Goal: Task Accomplishment & Management: Use online tool/utility

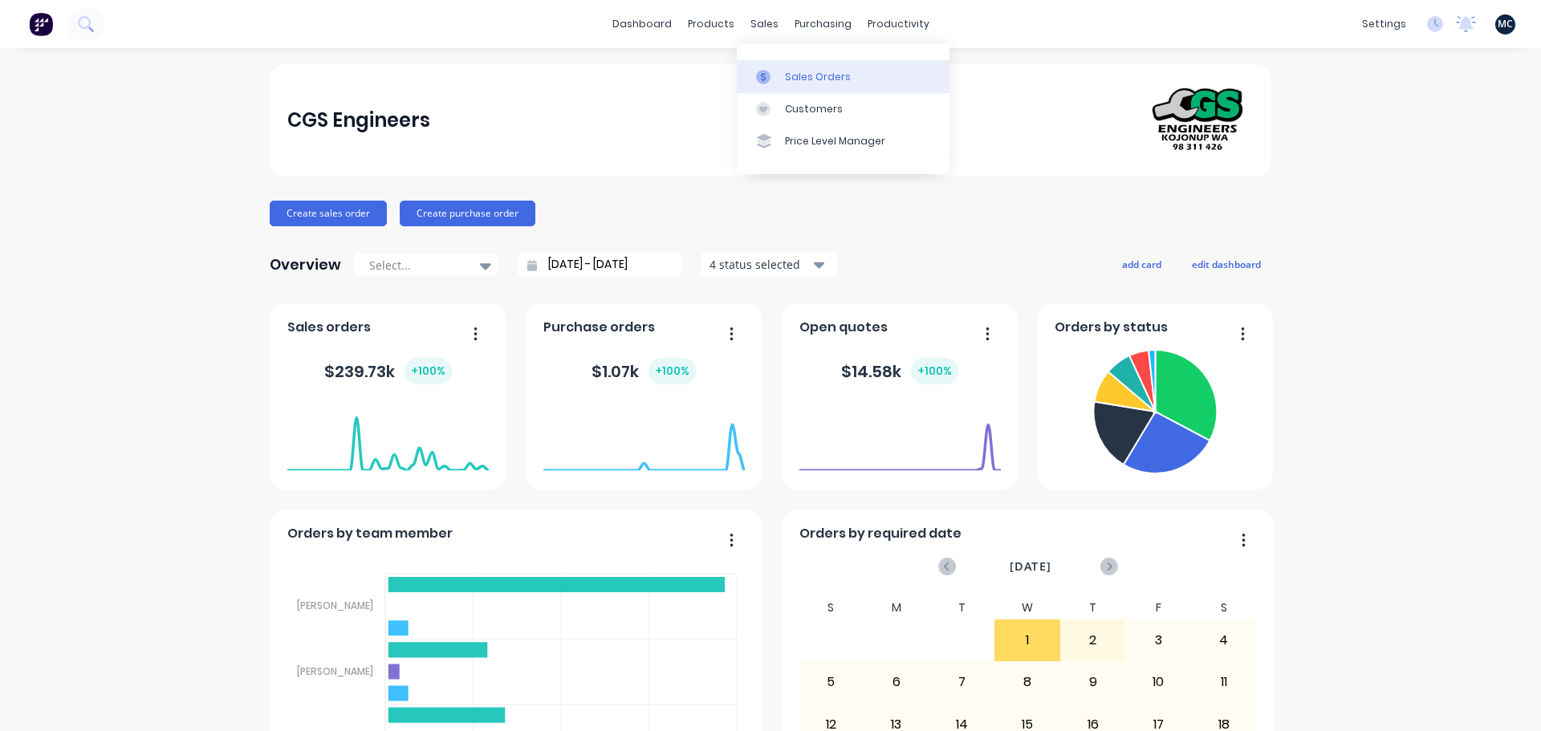
click at [819, 71] on div "Sales Orders" at bounding box center [818, 77] width 66 height 14
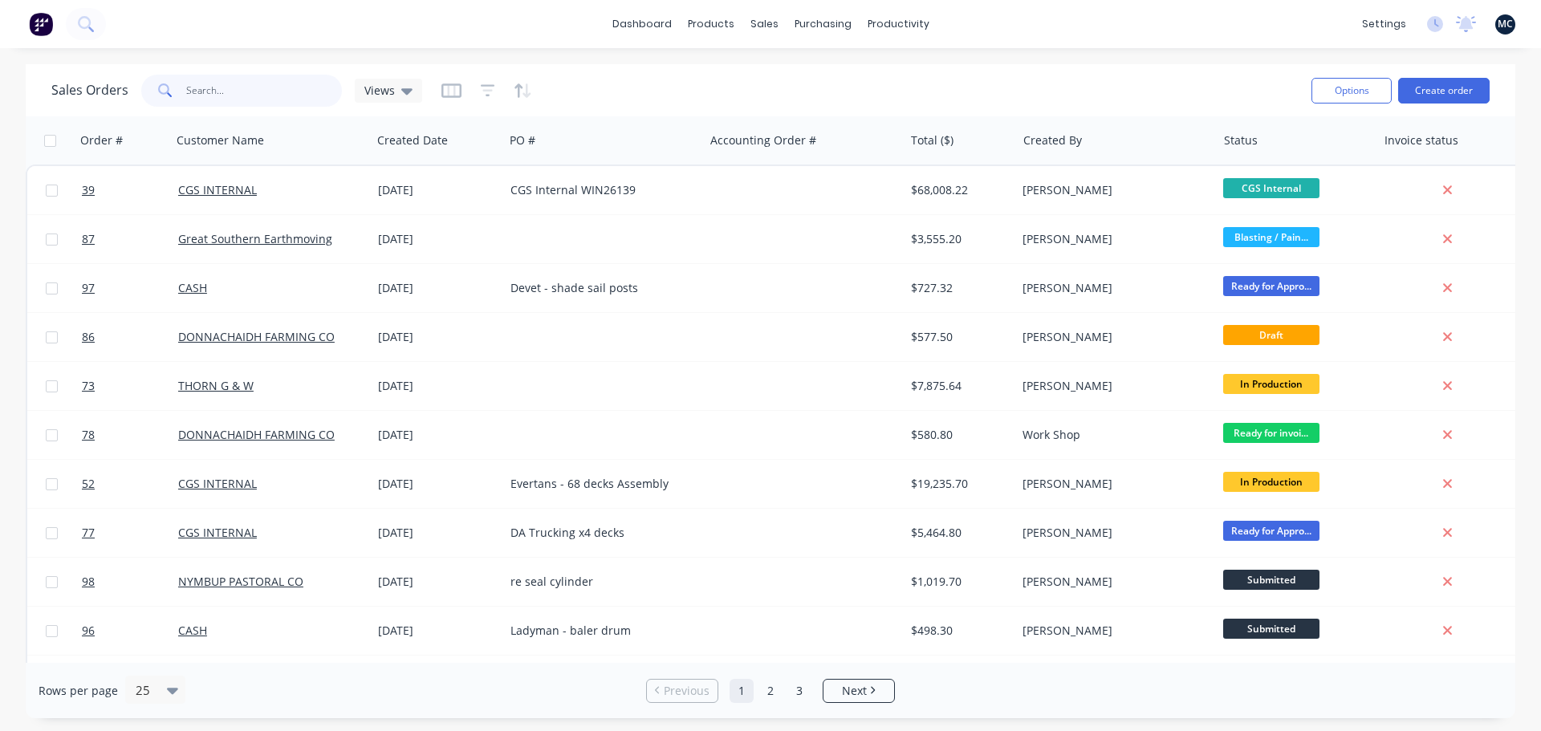
click at [221, 89] on input "text" at bounding box center [264, 91] width 156 height 32
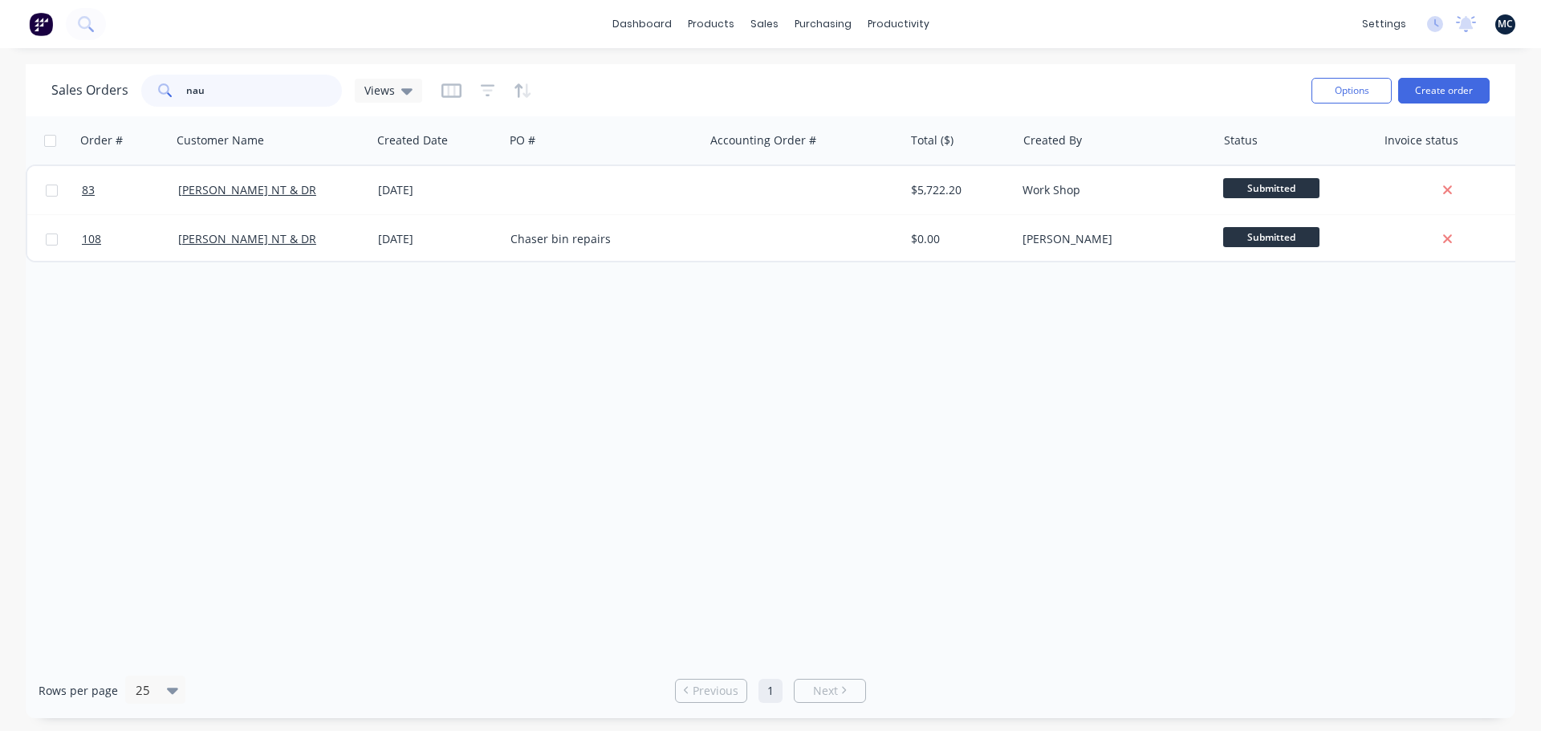
type input "nau"
click at [237, 91] on input "nau" at bounding box center [264, 91] width 156 height 32
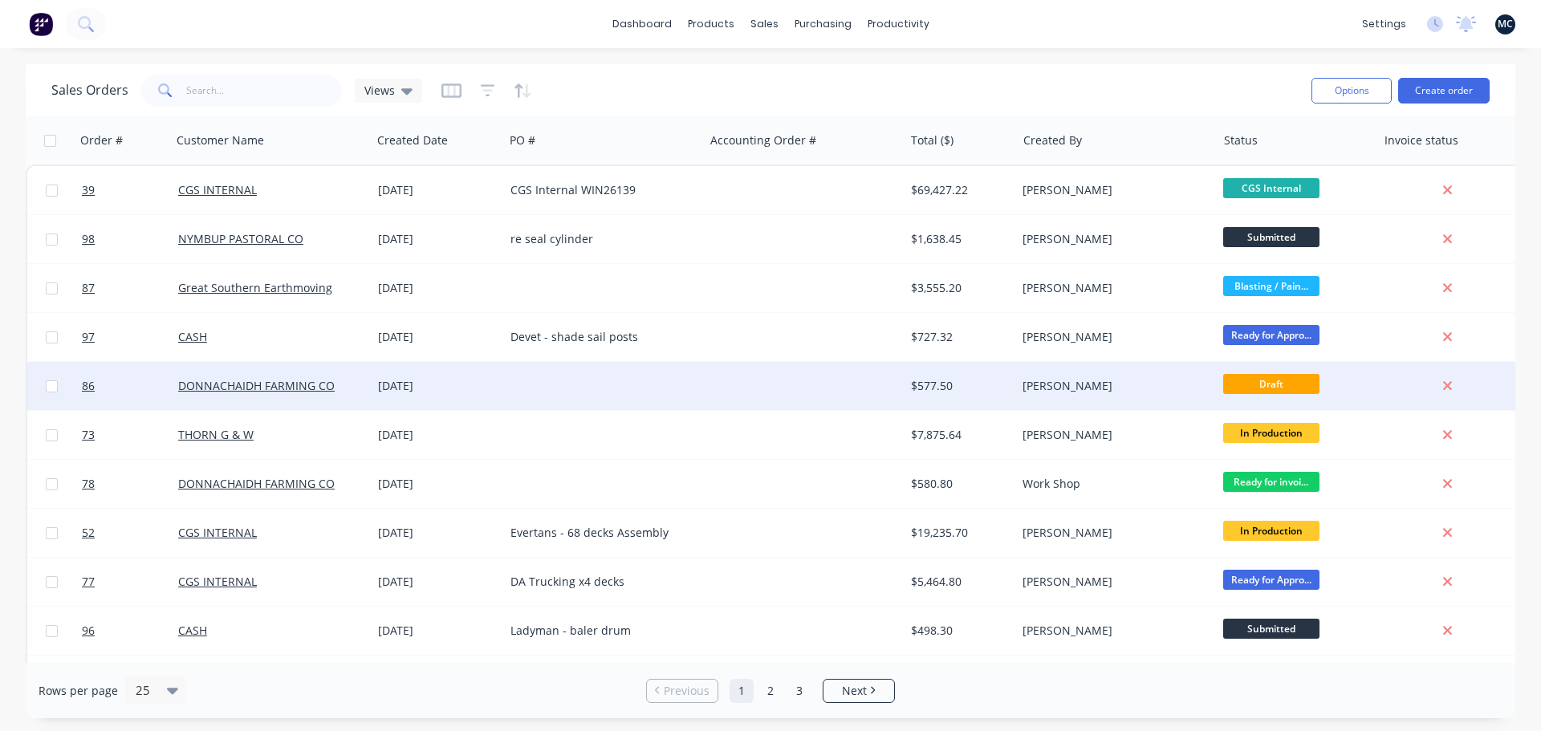
click at [694, 385] on div at bounding box center [604, 386] width 200 height 48
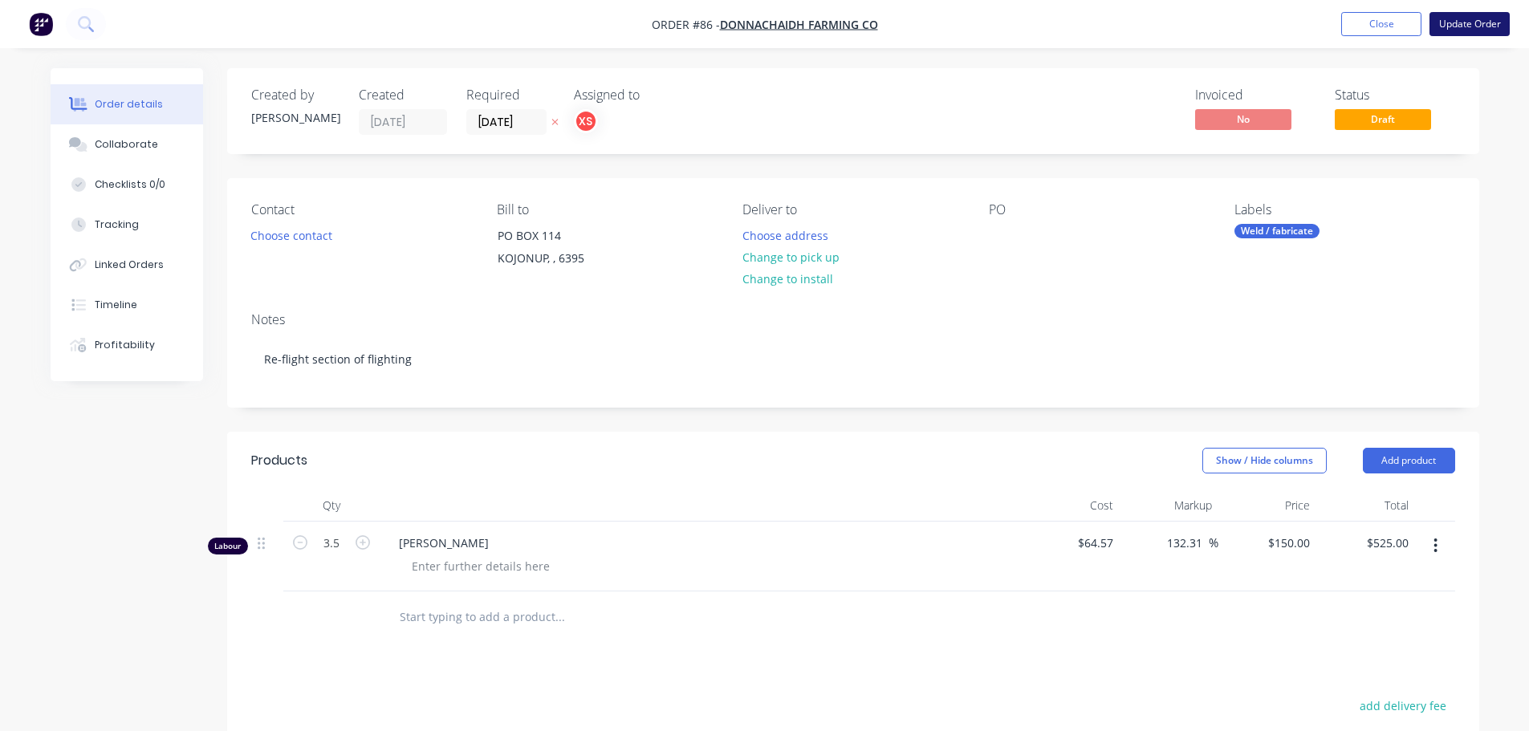
click at [1474, 28] on button "Update Order" at bounding box center [1469, 24] width 80 height 24
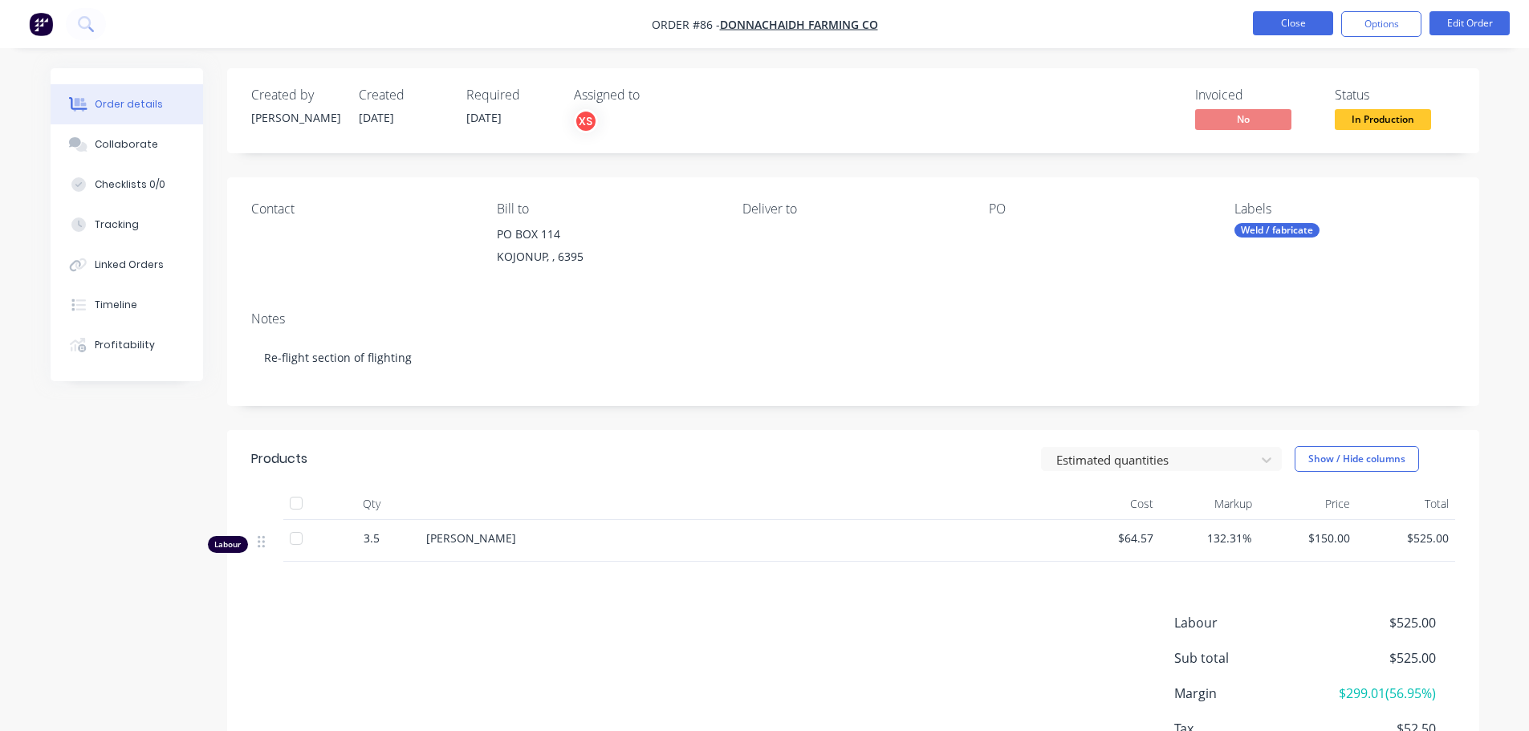
click at [1282, 21] on button "Close" at bounding box center [1293, 23] width 80 height 24
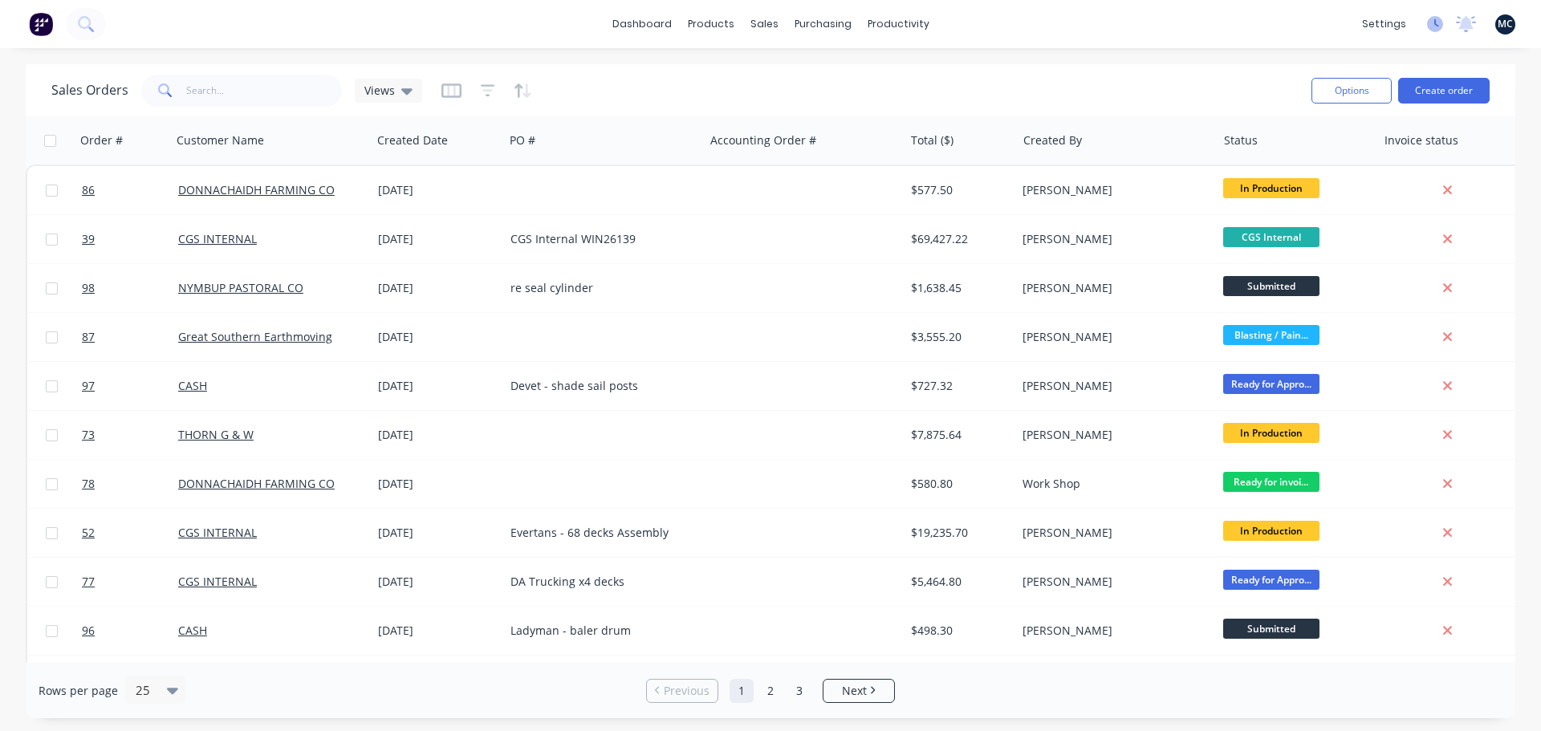
click at [1431, 21] on icon at bounding box center [1435, 24] width 16 height 16
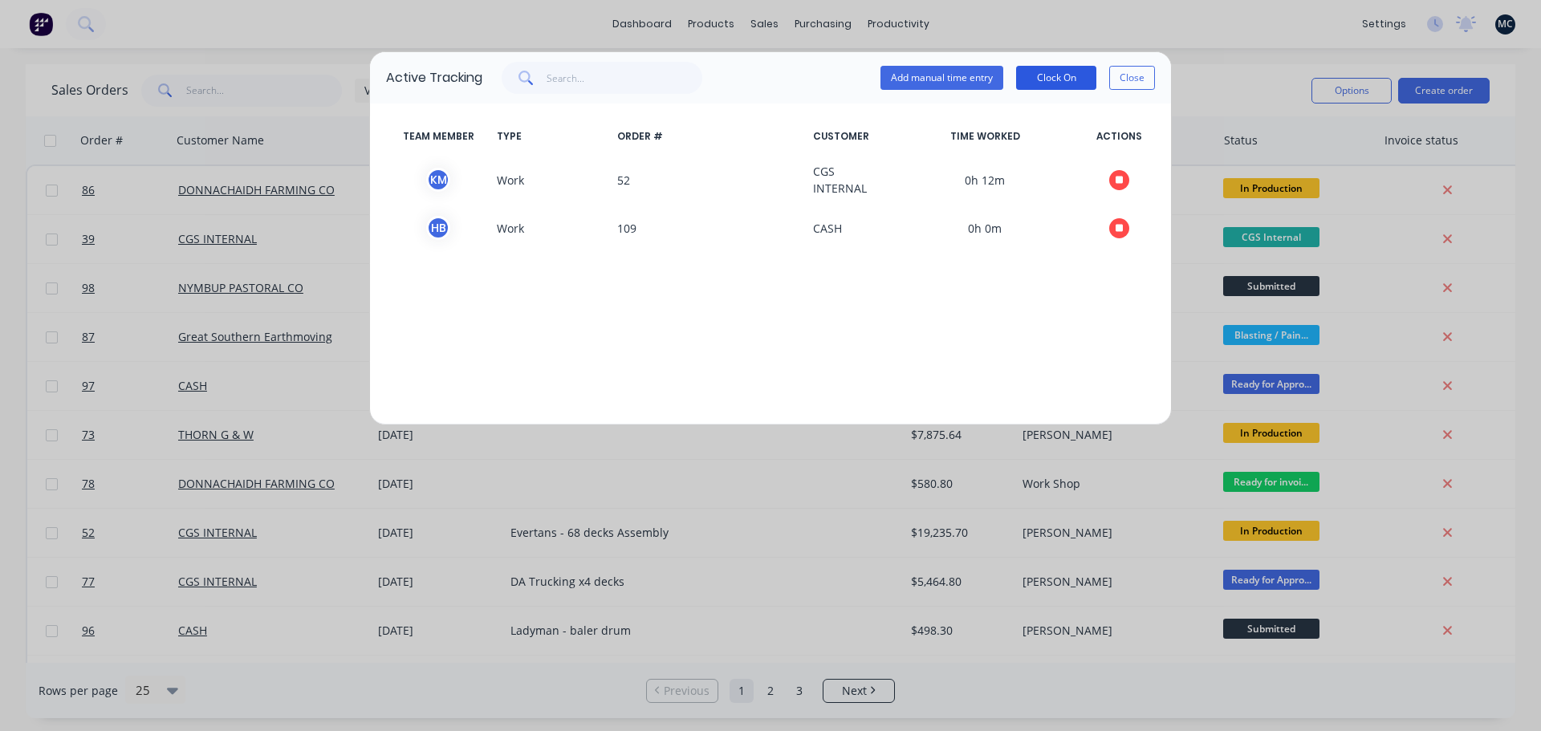
click at [1036, 82] on button "Clock On" at bounding box center [1056, 78] width 80 height 24
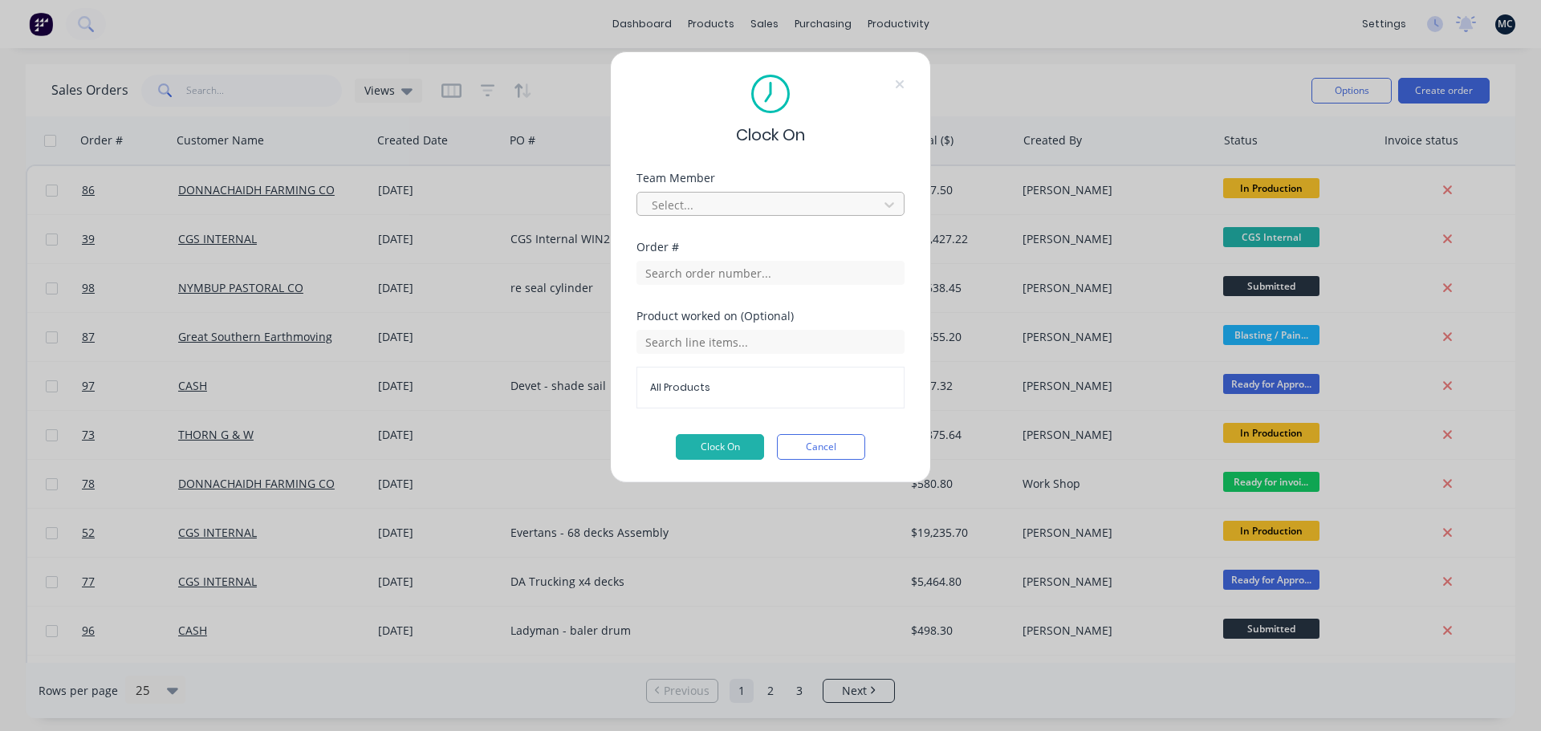
click at [743, 202] on div at bounding box center [760, 205] width 220 height 20
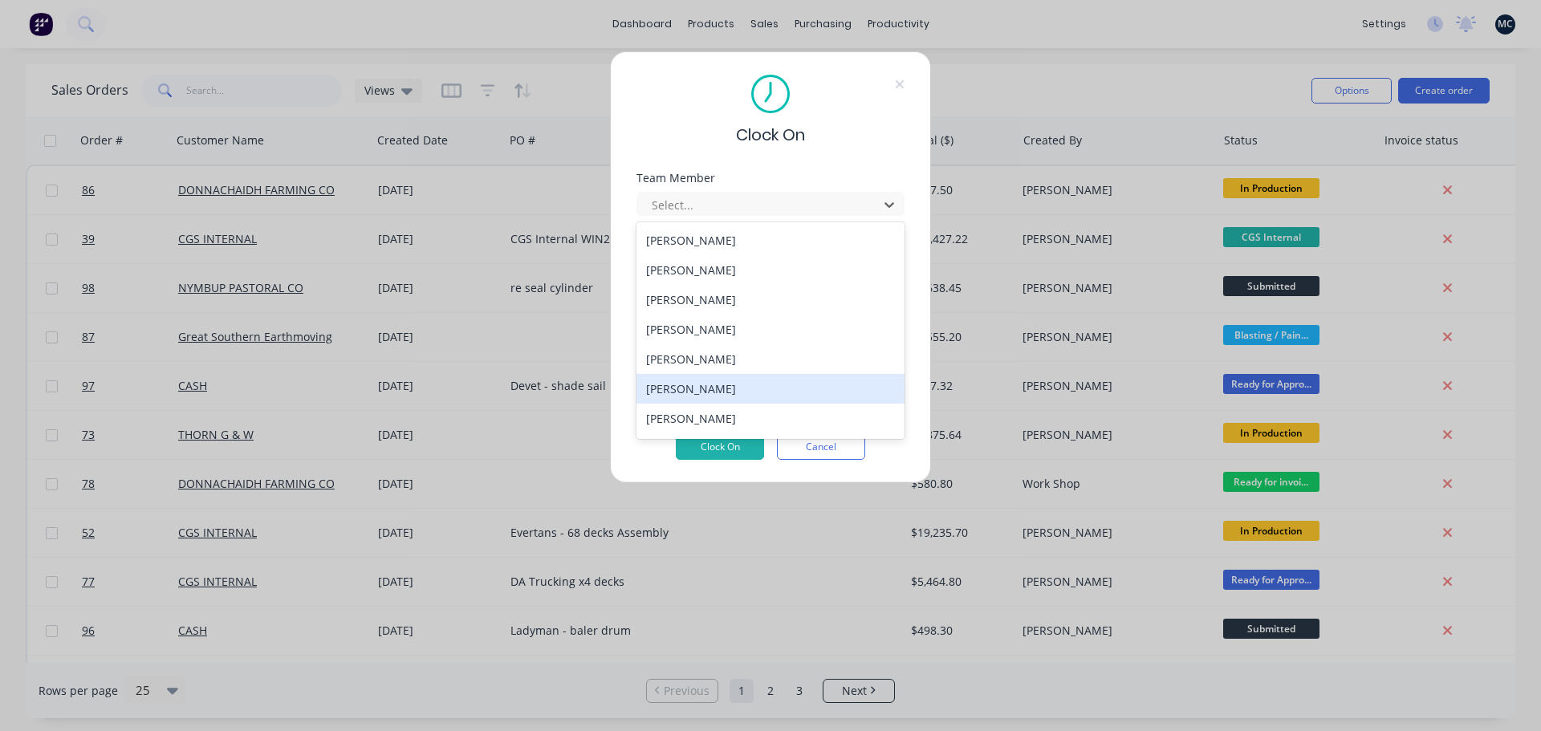
click at [699, 388] on div "[PERSON_NAME]" at bounding box center [770, 389] width 268 height 30
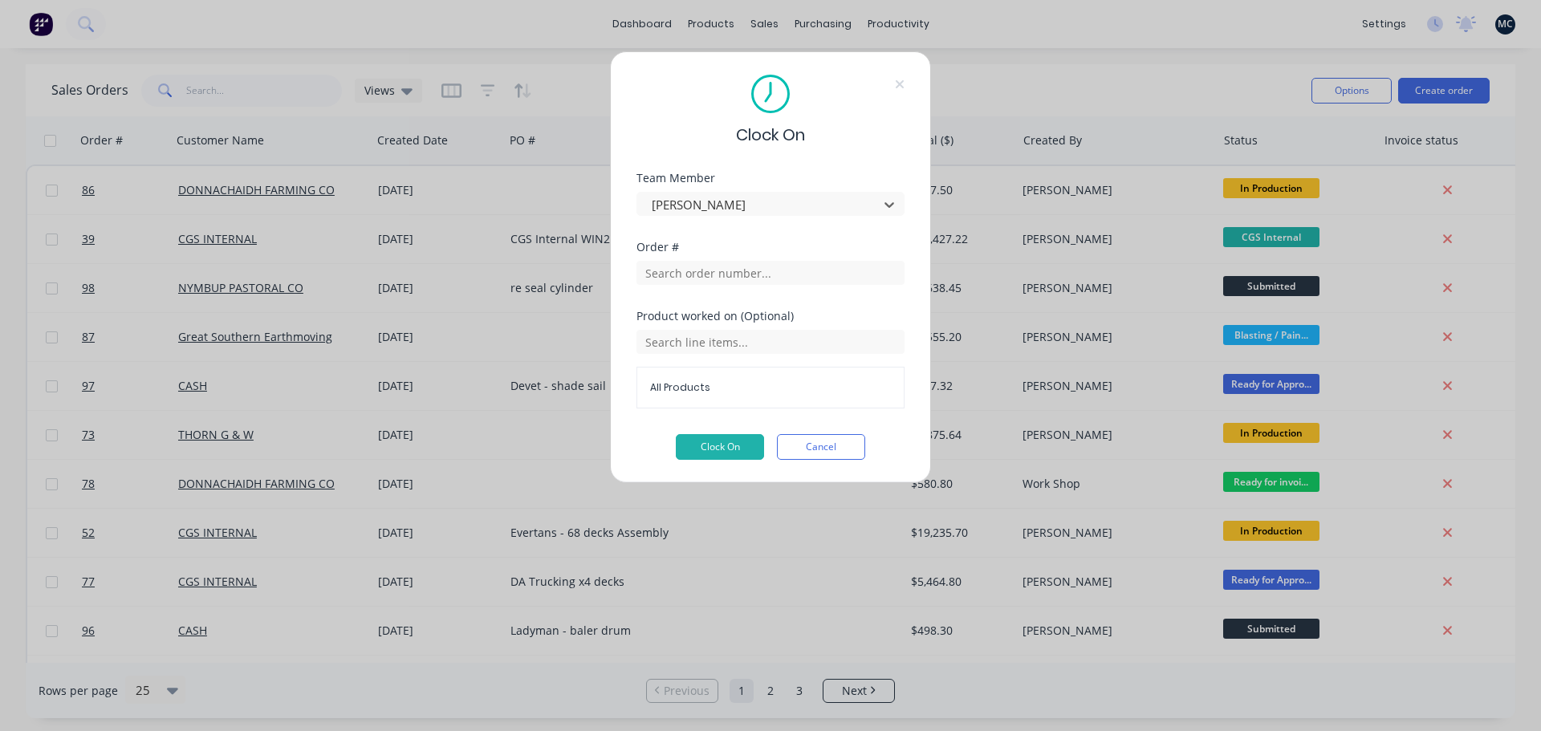
click at [701, 289] on div "Order #" at bounding box center [770, 276] width 268 height 69
click at [703, 278] on input "text" at bounding box center [770, 273] width 268 height 24
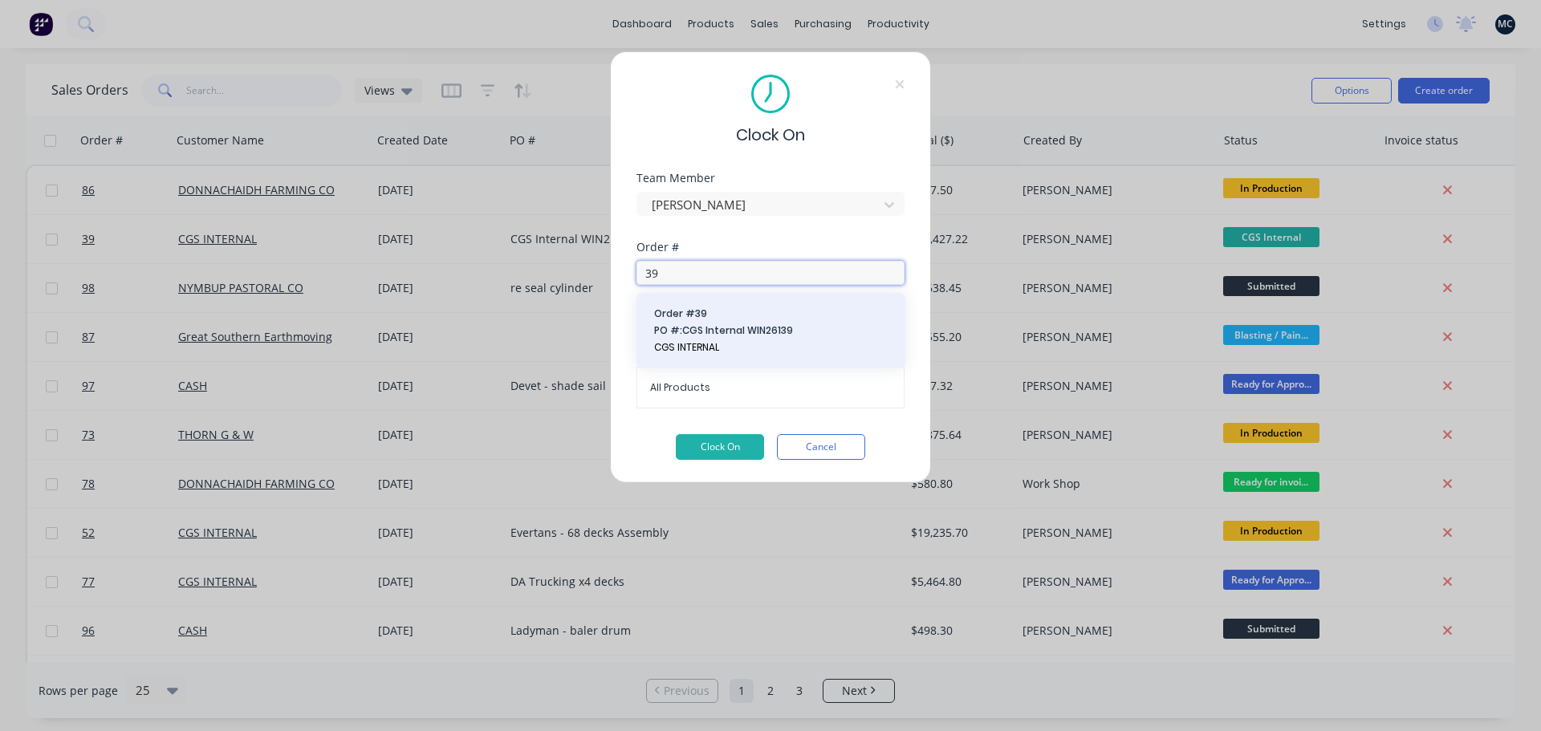
type input "39"
click at [713, 344] on span "CGS INTERNAL" at bounding box center [771, 347] width 234 height 14
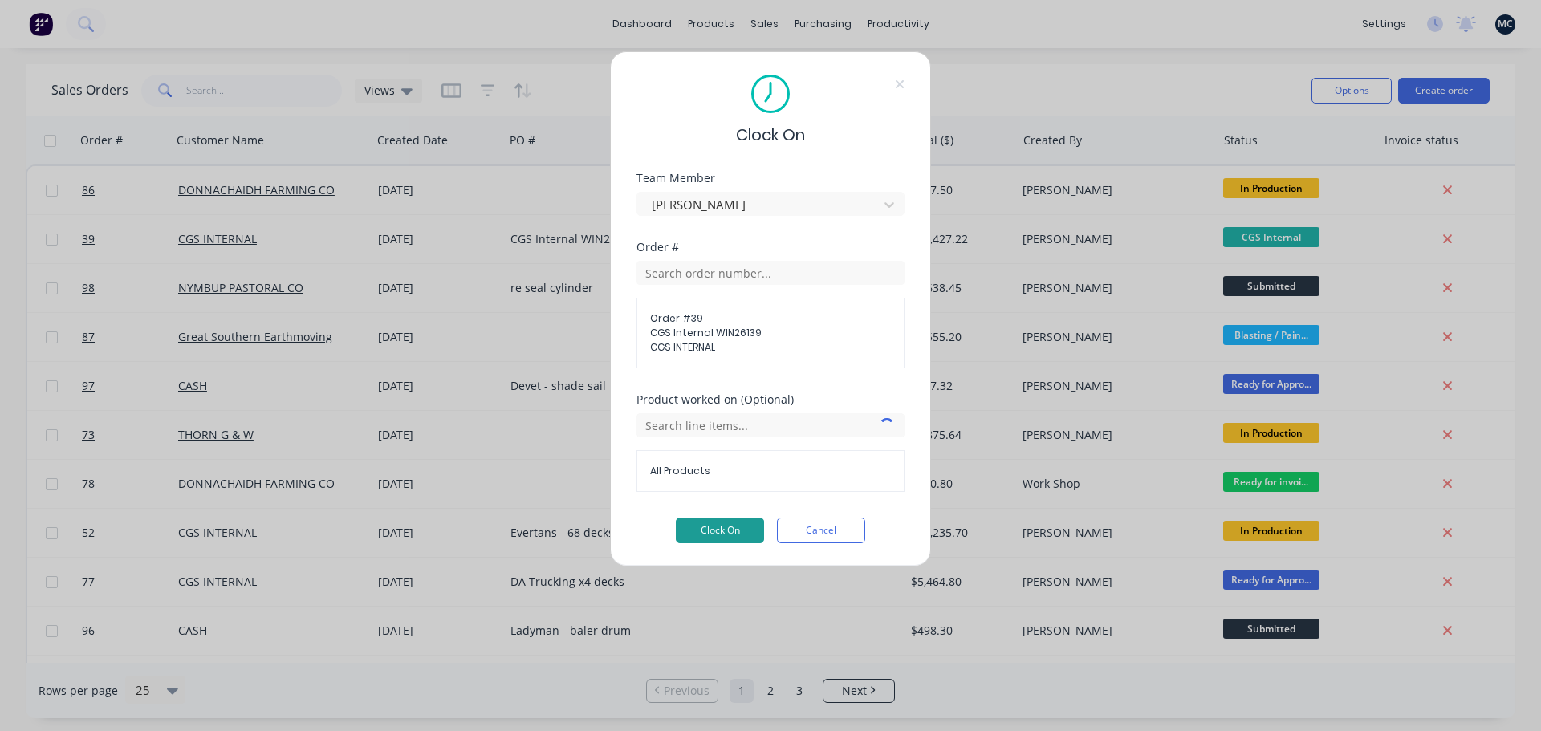
click at [729, 521] on button "Clock On" at bounding box center [720, 531] width 88 height 26
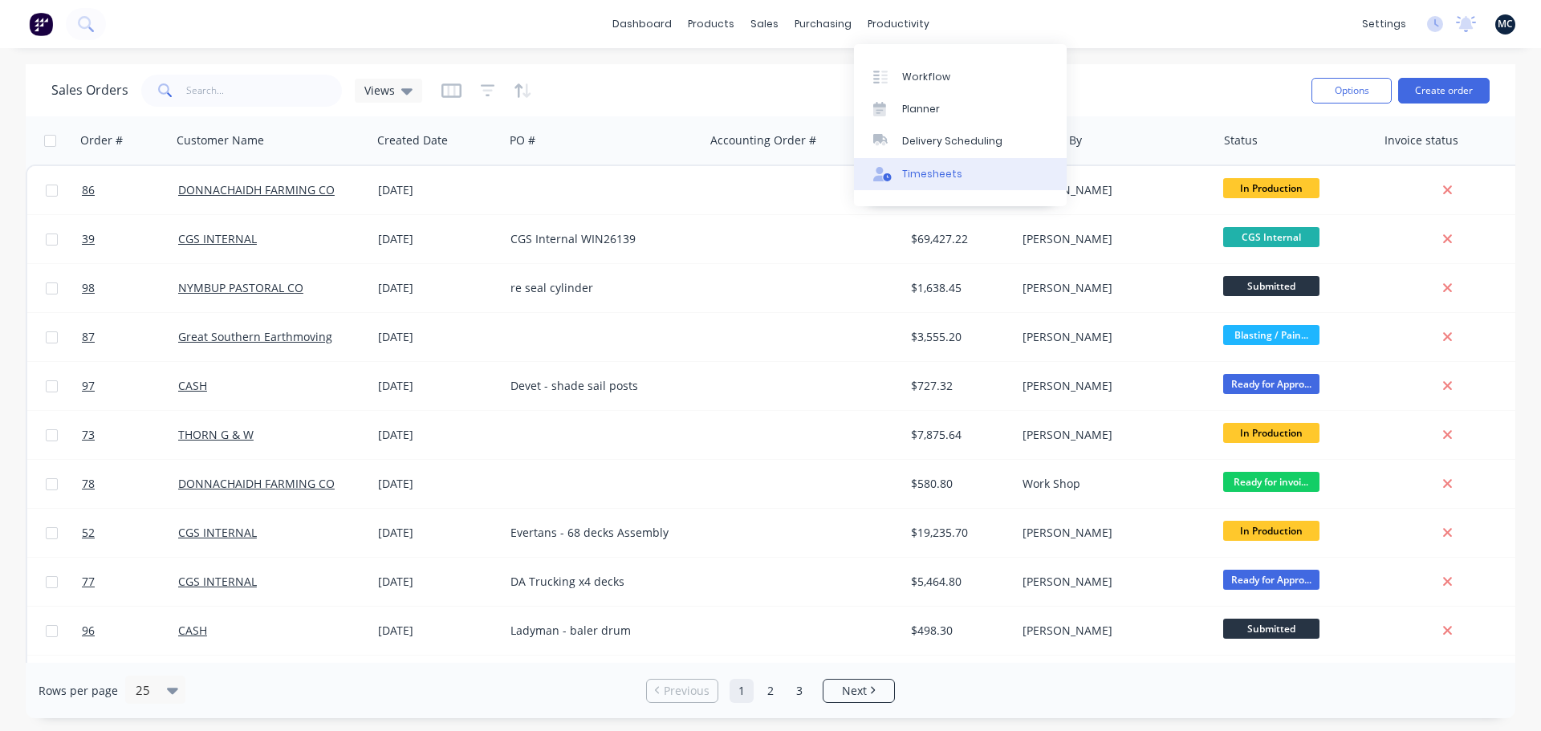
click at [920, 176] on div "Timesheets" at bounding box center [932, 174] width 60 height 14
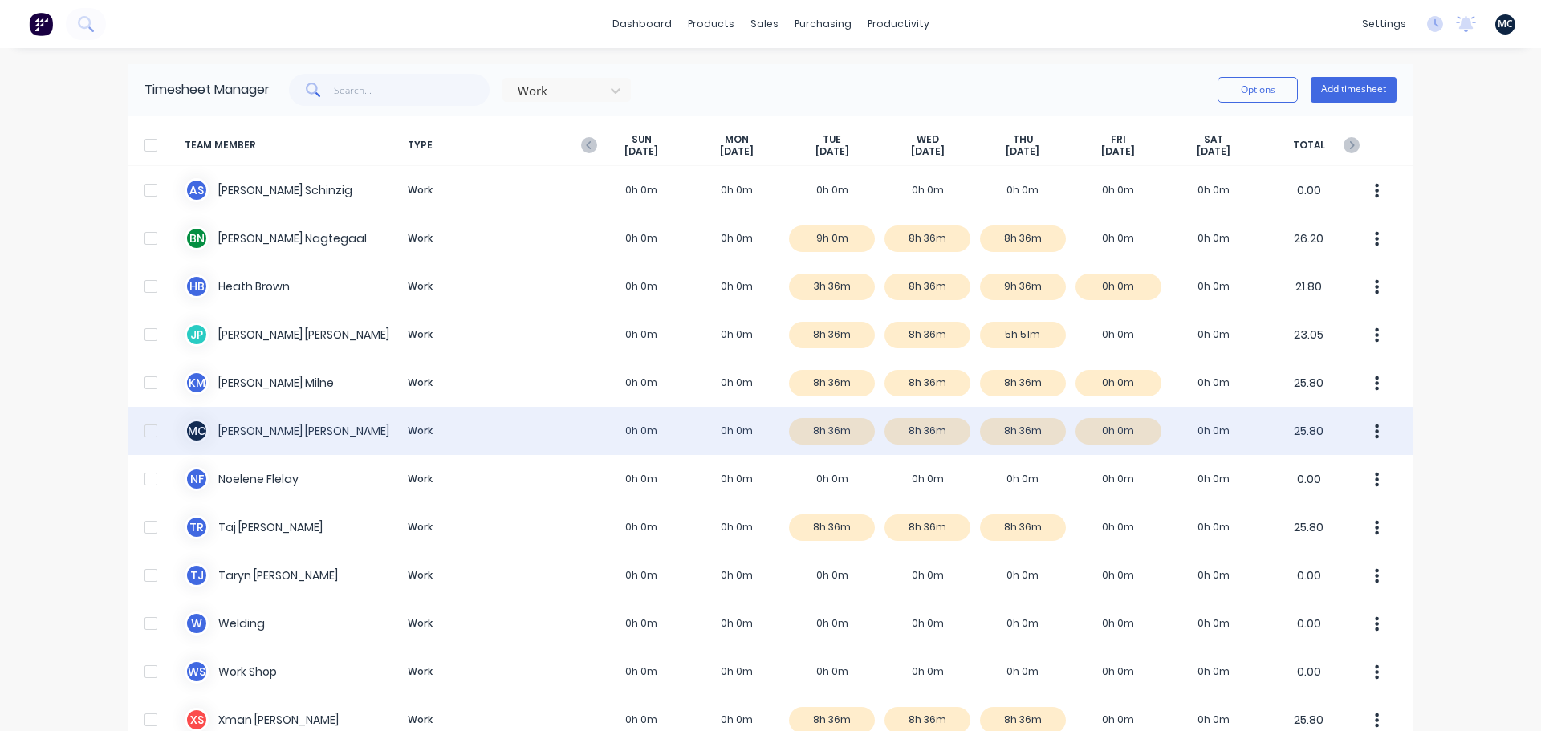
click at [1030, 427] on div "M C [PERSON_NAME] Work 0h 0m 0h 0m 8h 36m 8h 36m 8h 36m 0h 0m 0h 0m 25.80" at bounding box center [770, 431] width 1284 height 48
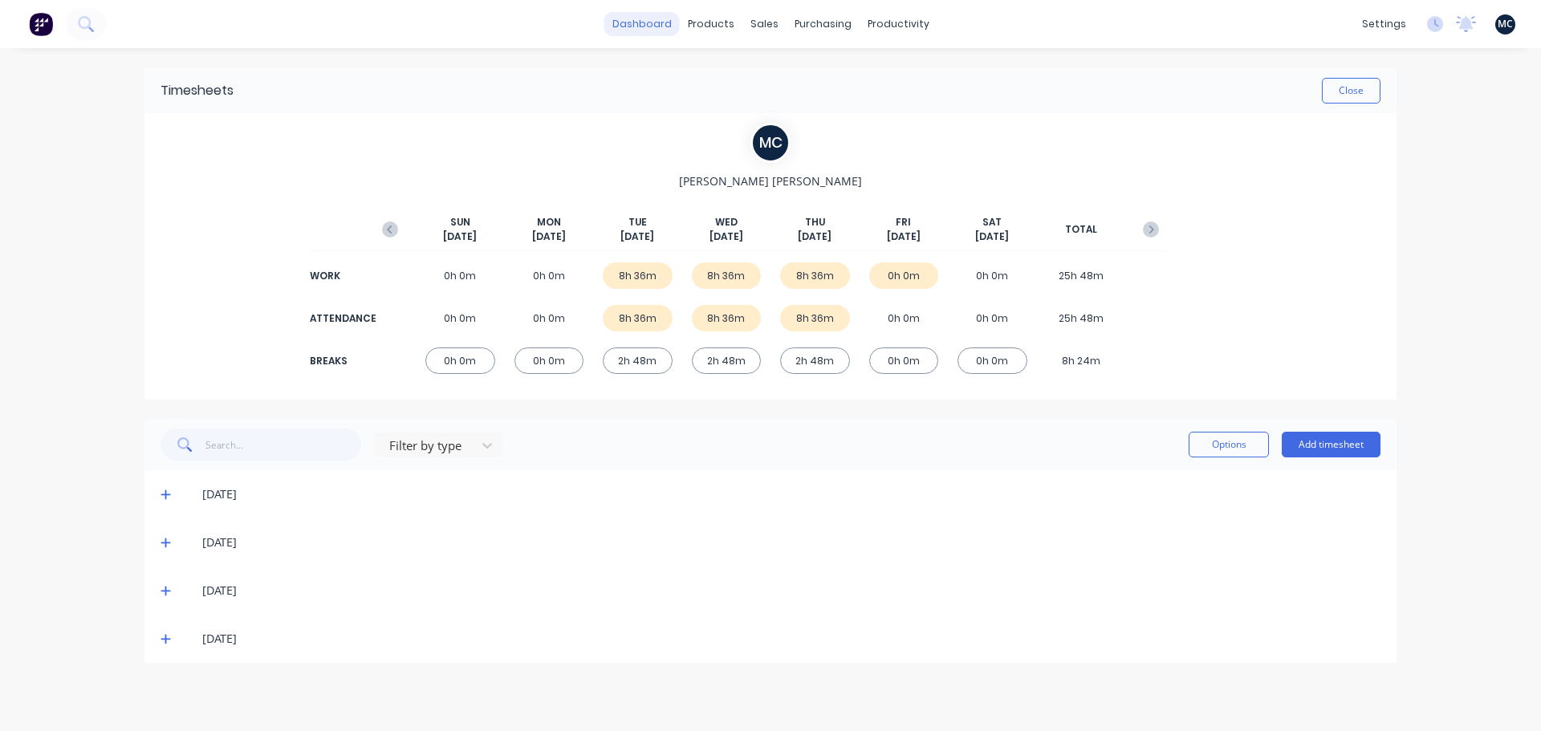
click at [660, 28] on link "dashboard" at bounding box center [641, 24] width 75 height 24
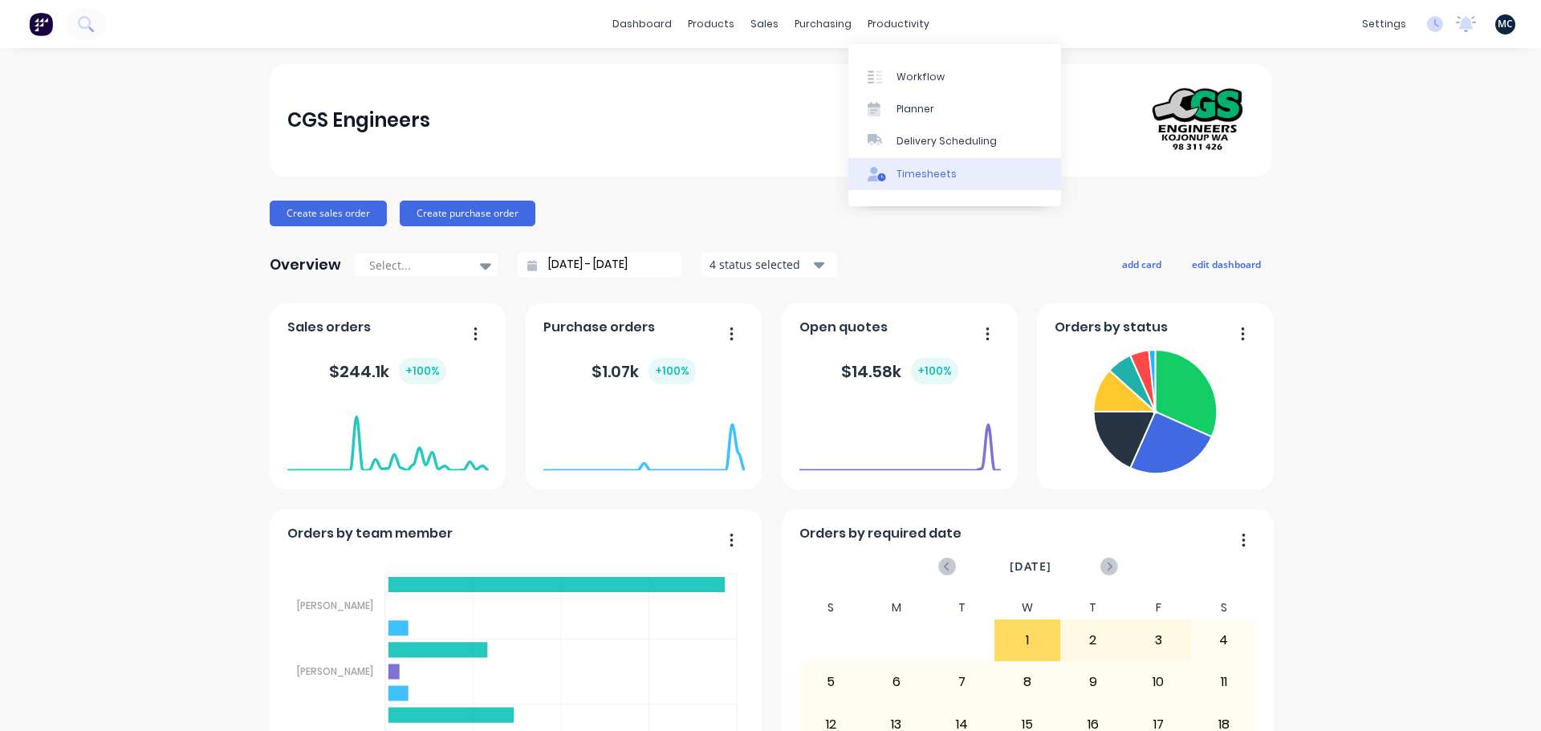
click at [925, 175] on div "Timesheets" at bounding box center [926, 174] width 60 height 14
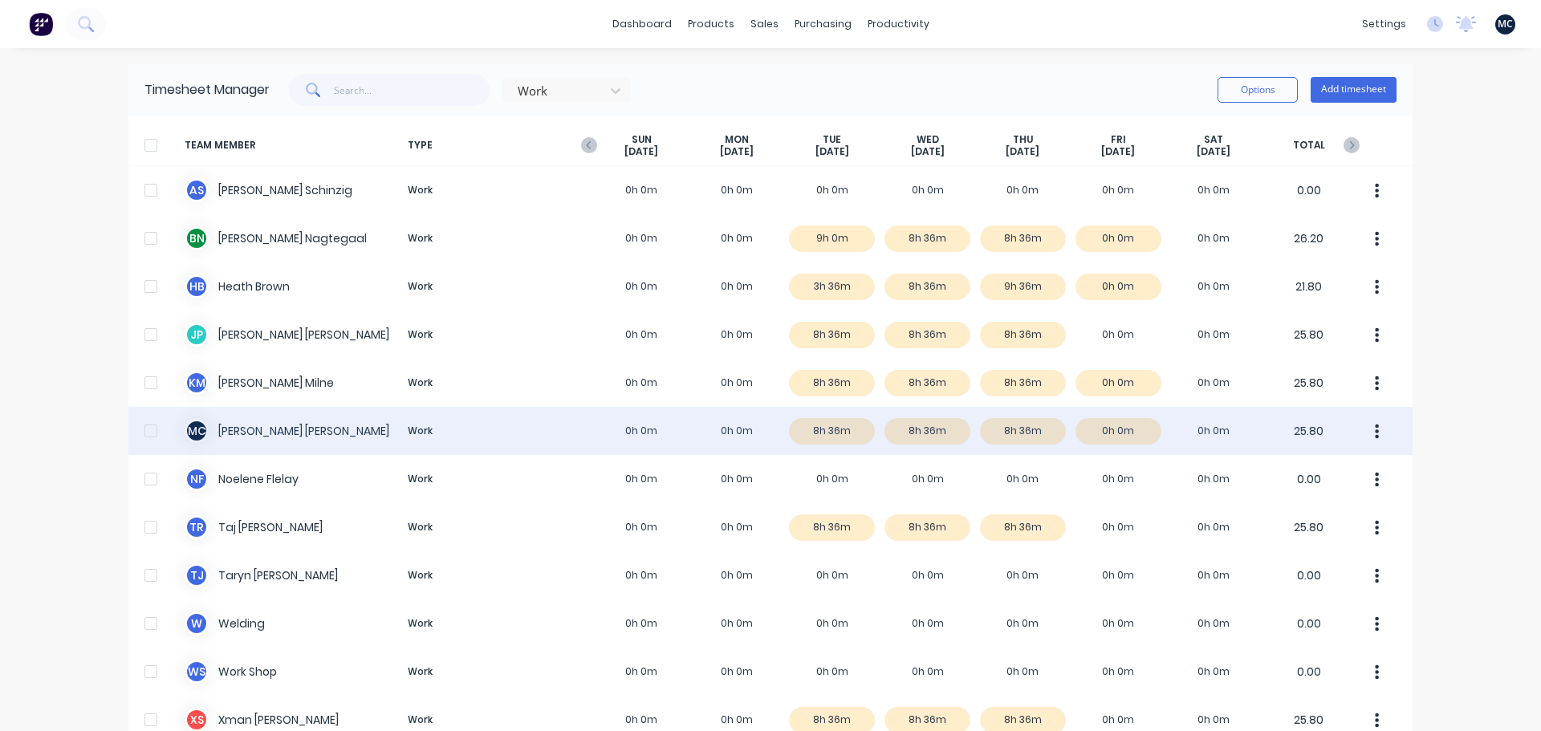
click at [873, 434] on div "M C [PERSON_NAME] Work 0h 0m 0h 0m 8h 36m 8h 36m 8h 36m 0h 0m 0h 0m 25.80" at bounding box center [770, 431] width 1284 height 48
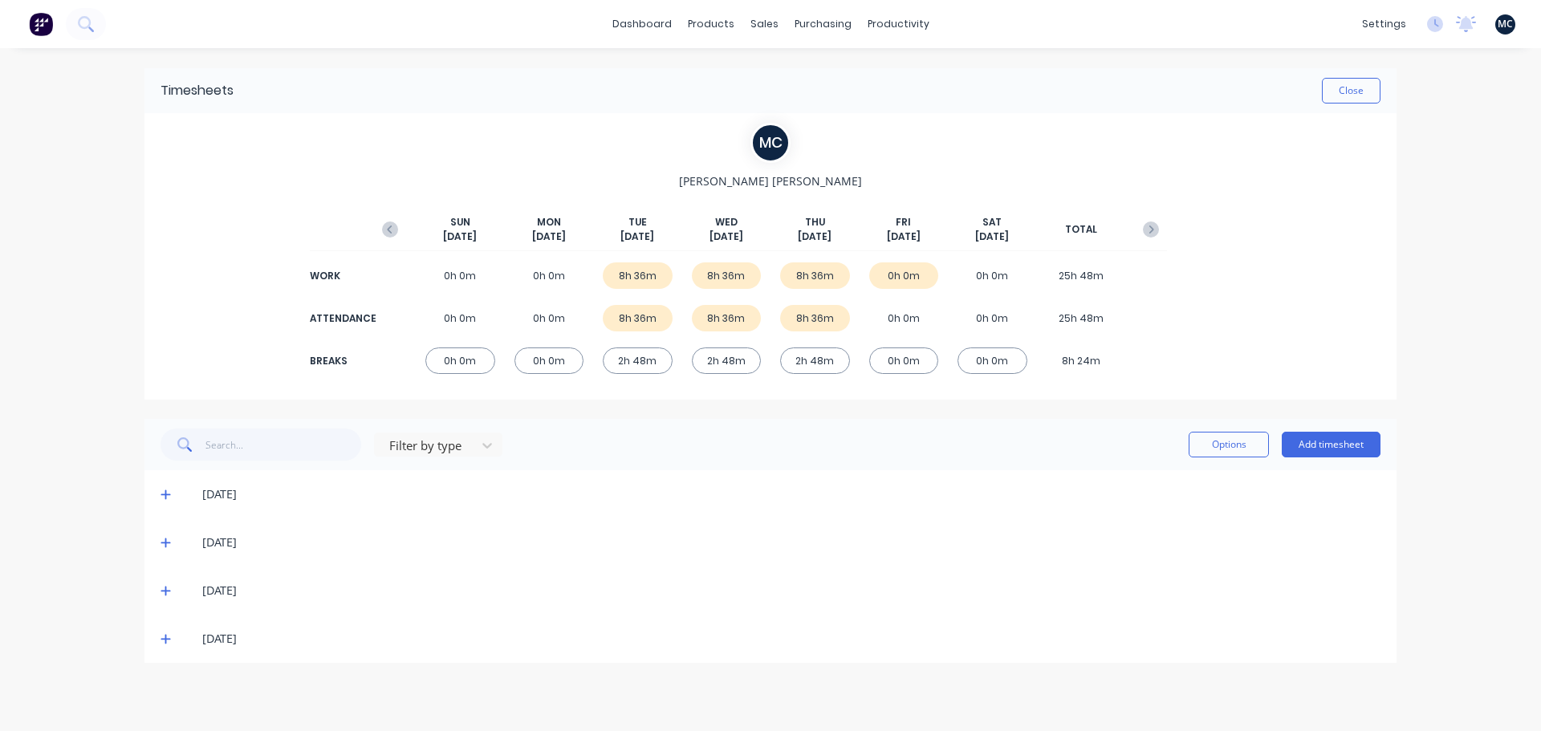
click at [166, 591] on icon at bounding box center [165, 592] width 10 height 10
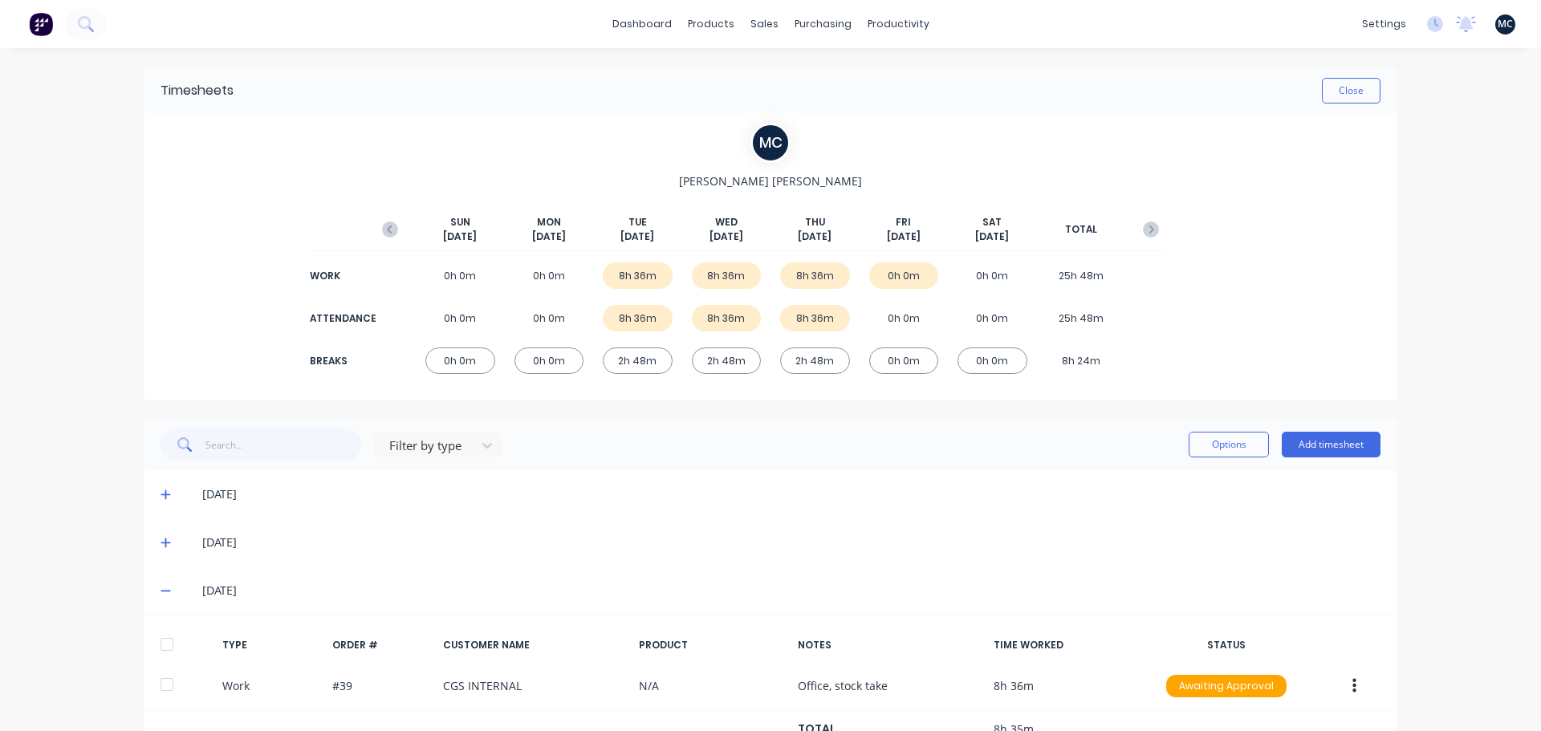
click at [163, 587] on icon at bounding box center [165, 590] width 10 height 11
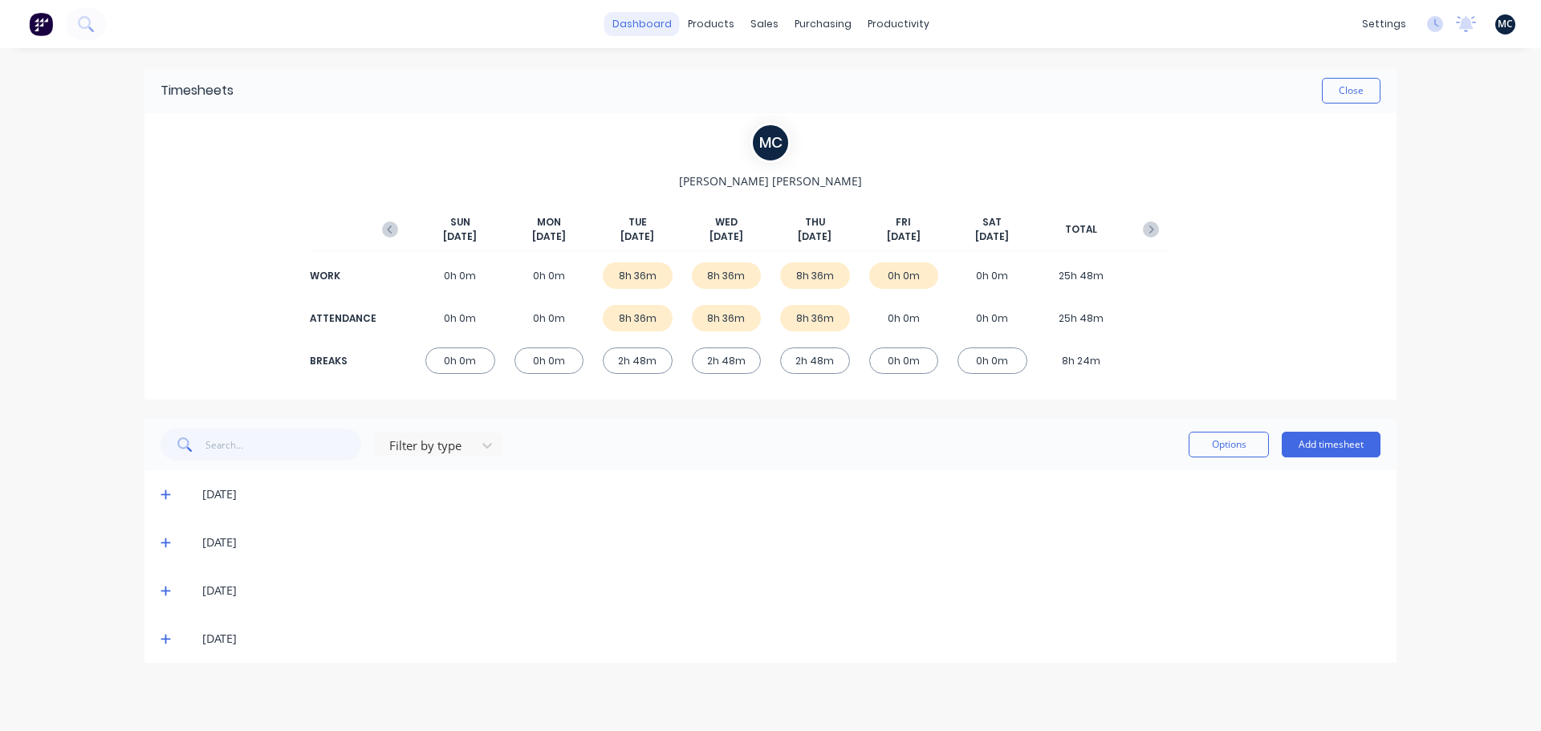
click at [630, 25] on link "dashboard" at bounding box center [641, 24] width 75 height 24
